Goal: Obtain resource: Download file/media

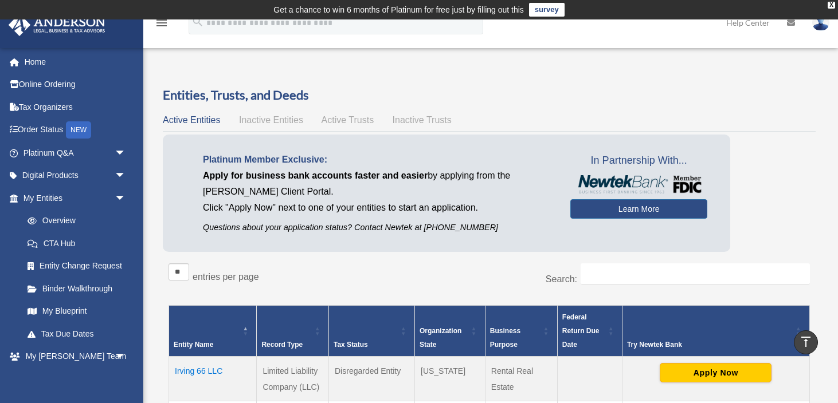
scroll to position [272, 0]
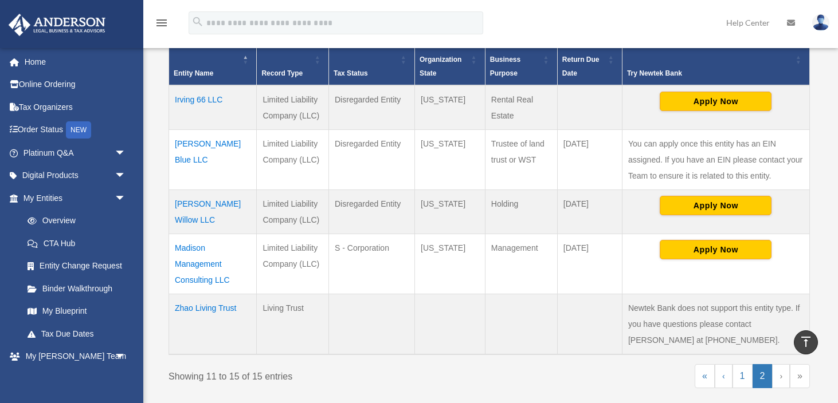
click at [215, 309] on td "Zhao Living Trust" at bounding box center [213, 324] width 88 height 61
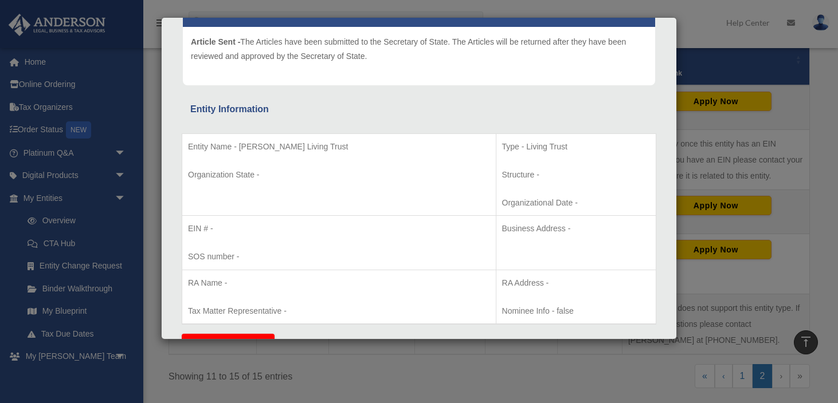
scroll to position [0, 0]
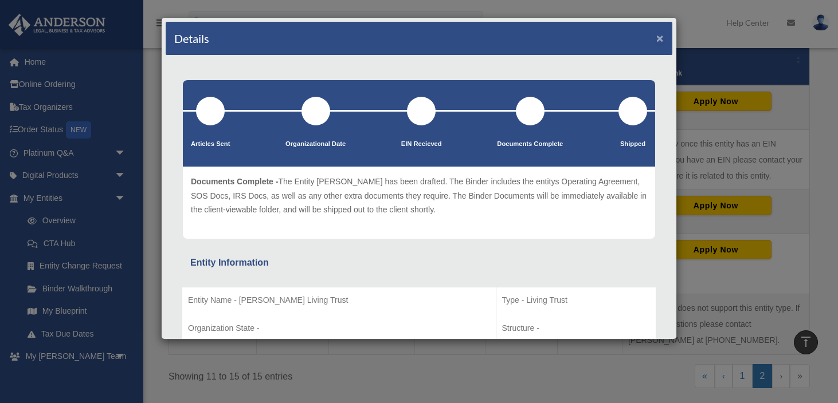
click at [658, 40] on button "×" at bounding box center [659, 38] width 7 height 12
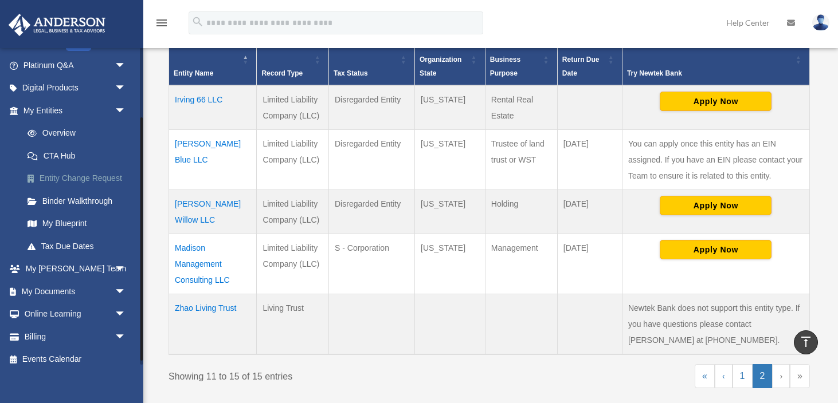
scroll to position [96, 0]
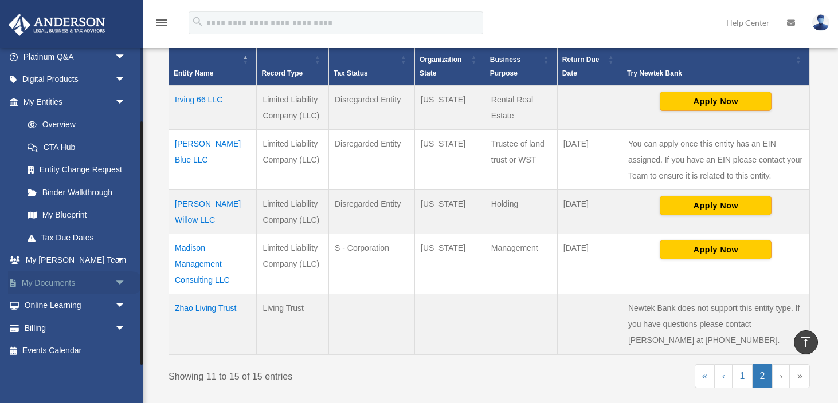
click at [122, 285] on span "arrow_drop_down" at bounding box center [126, 283] width 23 height 23
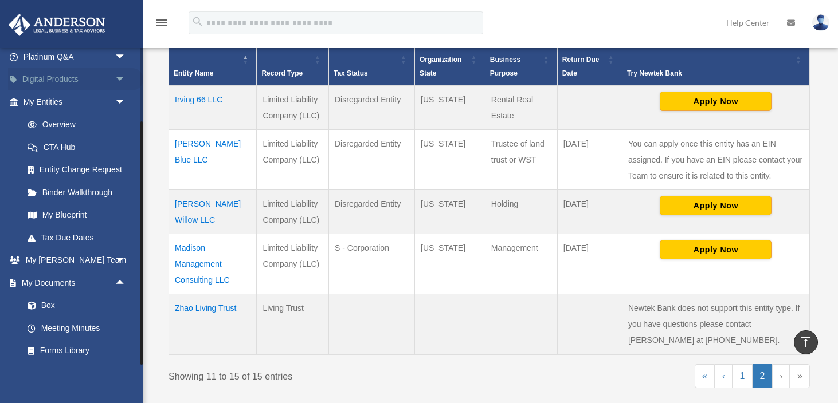
click at [120, 81] on span "arrow_drop_down" at bounding box center [126, 79] width 23 height 23
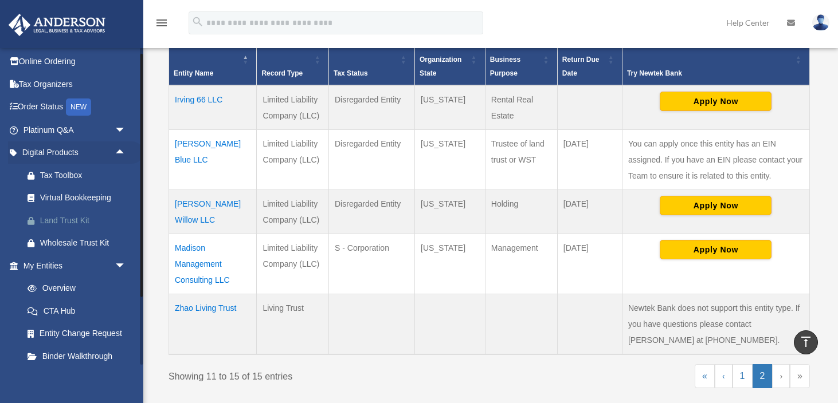
scroll to position [22, 0]
click at [123, 133] on span "arrow_drop_down" at bounding box center [126, 130] width 23 height 23
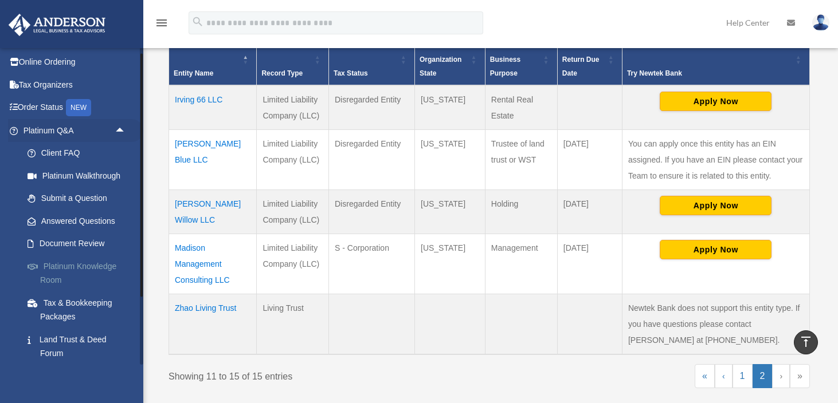
click at [108, 272] on link "Platinum Knowledge Room" at bounding box center [79, 273] width 127 height 37
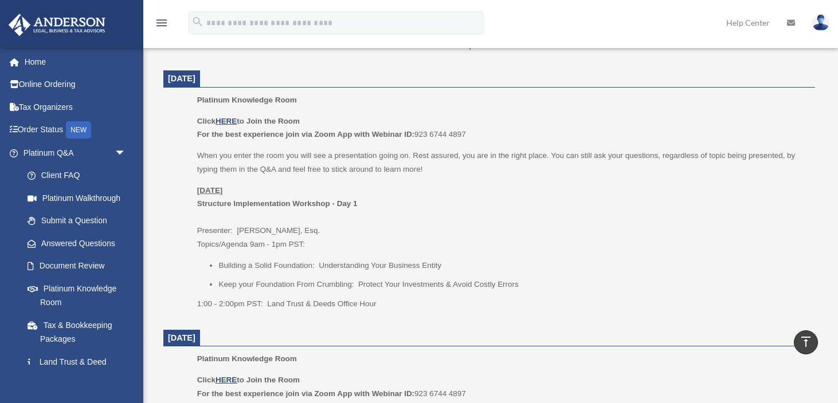
scroll to position [462, 0]
click at [230, 124] on u "HERE" at bounding box center [225, 123] width 21 height 9
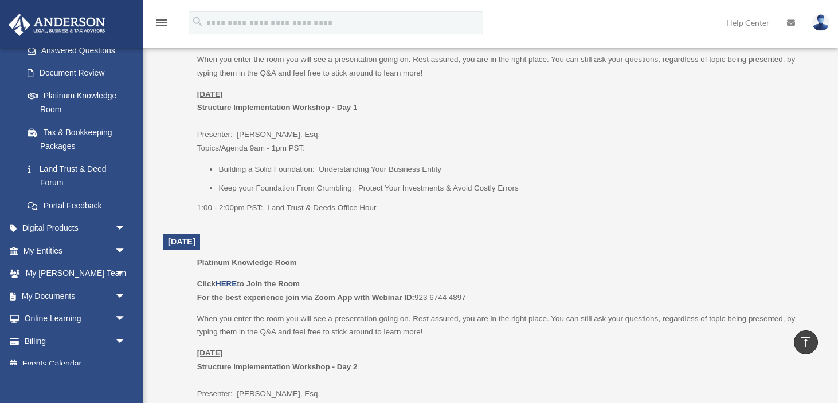
scroll to position [206, 0]
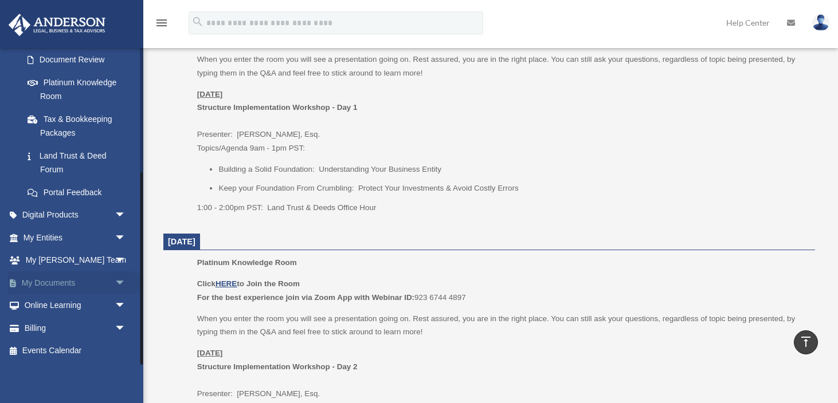
click at [121, 283] on span "arrow_drop_down" at bounding box center [126, 283] width 23 height 23
click at [80, 307] on link "Box" at bounding box center [79, 305] width 127 height 23
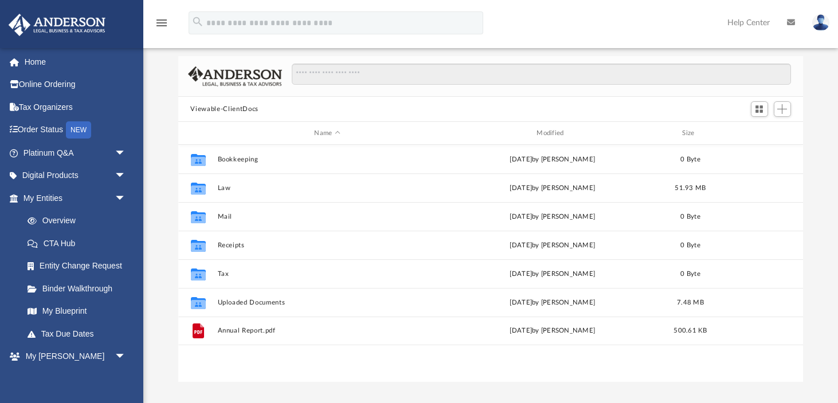
scroll to position [78, 0]
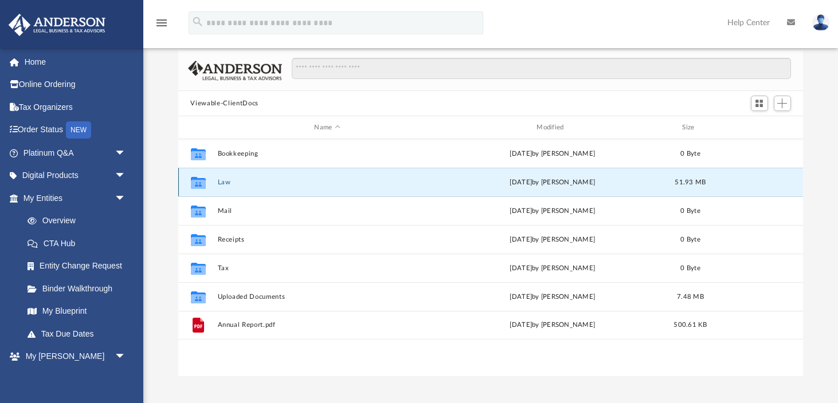
click at [266, 180] on button "Law" at bounding box center [327, 182] width 220 height 7
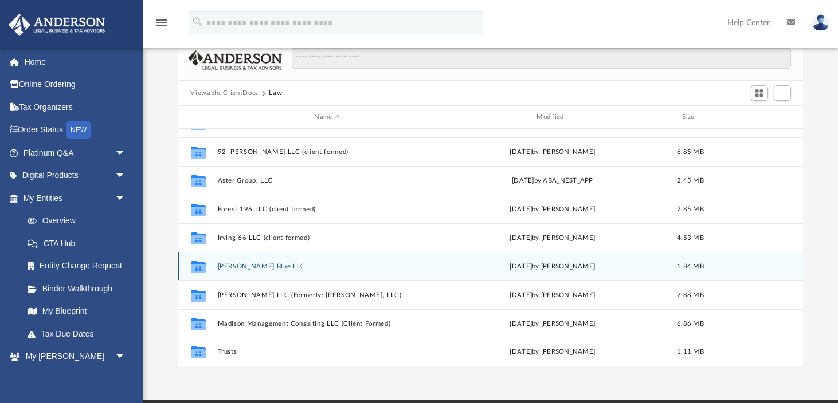
scroll to position [91, 0]
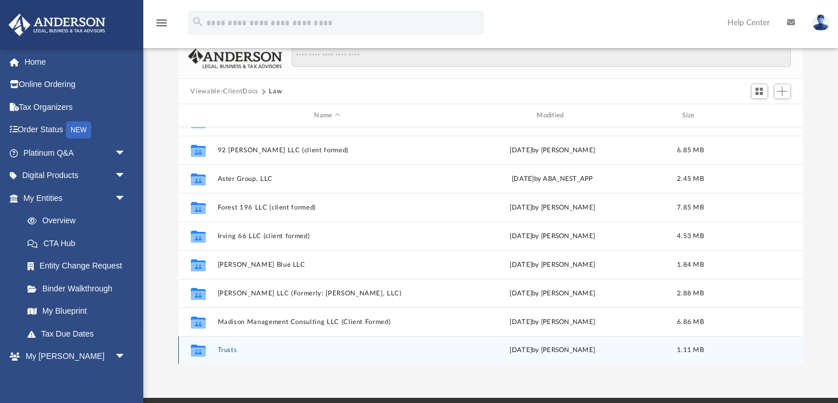
click at [225, 349] on button "Trusts" at bounding box center [327, 350] width 220 height 7
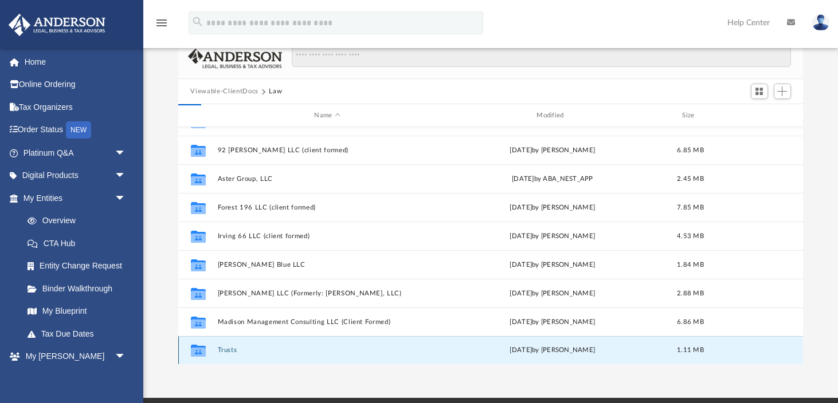
scroll to position [0, 0]
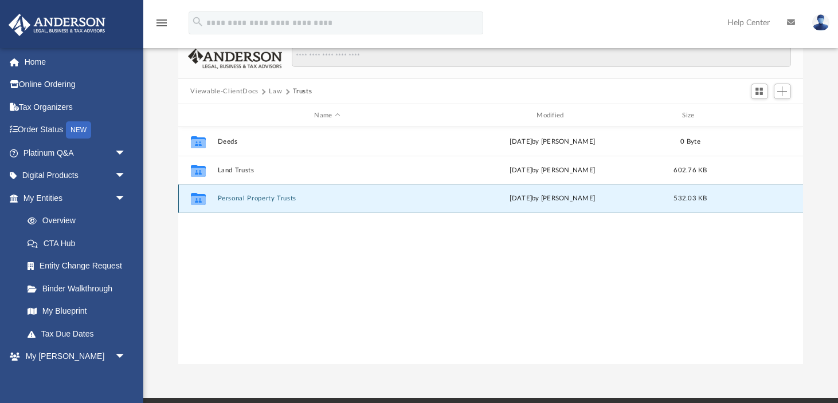
click at [244, 200] on button "Personal Property Trusts" at bounding box center [327, 198] width 220 height 7
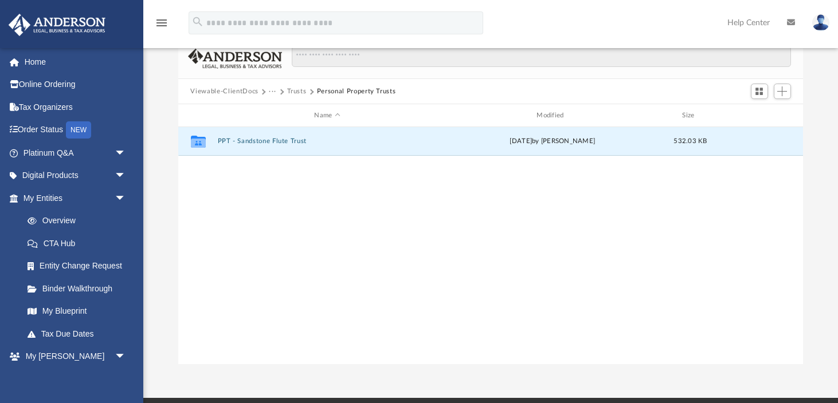
drag, startPoint x: 227, startPoint y: 142, endPoint x: 237, endPoint y: 316, distance: 174.5
click at [237, 316] on div "Collaborated Folder PPT - Sandstone Flute Trust [DATE] by [PERSON_NAME] 532.03 …" at bounding box center [490, 246] width 625 height 238
click at [300, 93] on button "Trusts" at bounding box center [296, 92] width 19 height 10
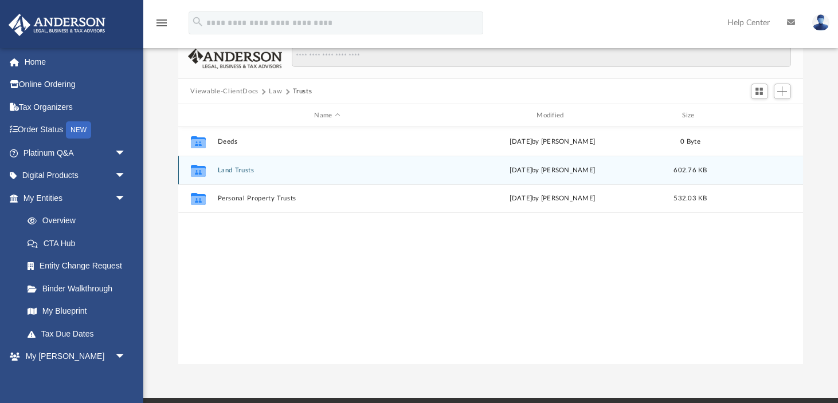
click at [244, 172] on button "Land Trusts" at bounding box center [327, 170] width 220 height 7
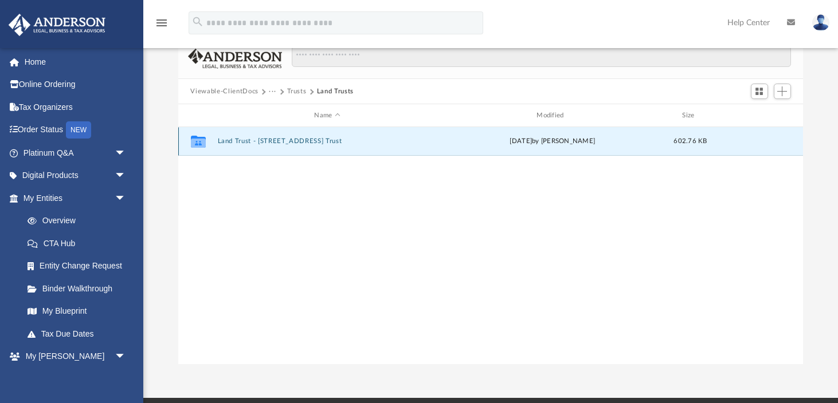
click at [278, 142] on button "Land Trust - [STREET_ADDRESS] Trust" at bounding box center [327, 141] width 220 height 7
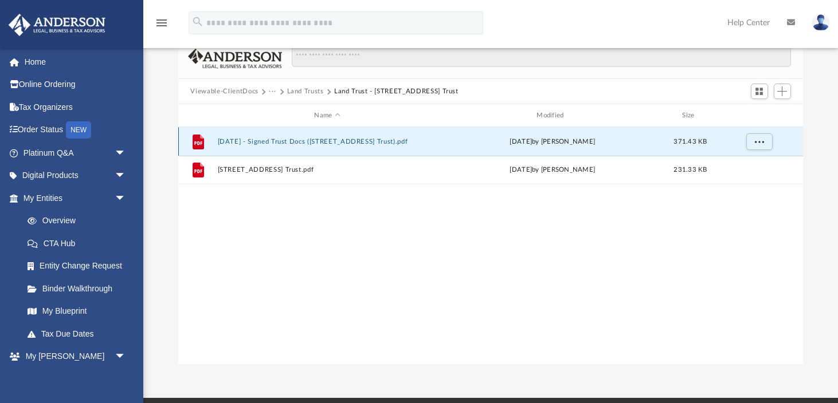
click at [306, 139] on button "[DATE] - Signed Trust Docs ([STREET_ADDRESS] Trust).pdf" at bounding box center [327, 141] width 220 height 7
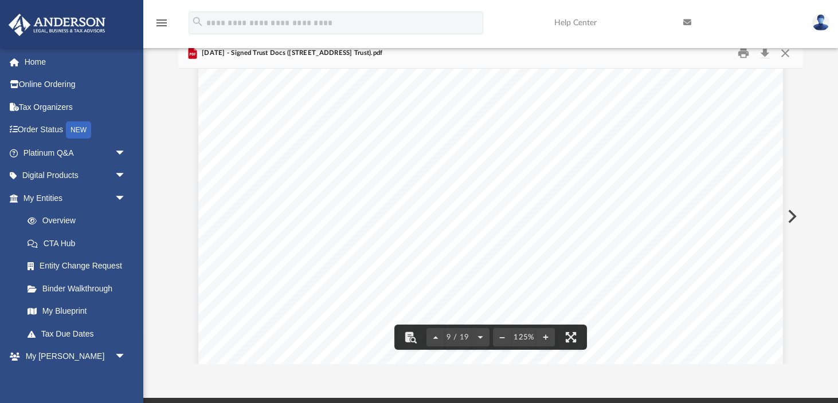
scroll to position [6521, 0]
click at [787, 56] on button "Close" at bounding box center [785, 54] width 21 height 18
